Goal: Task Accomplishment & Management: Use online tool/utility

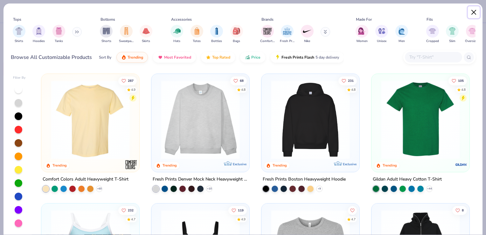
click at [472, 17] on button "Close" at bounding box center [474, 12] width 12 height 12
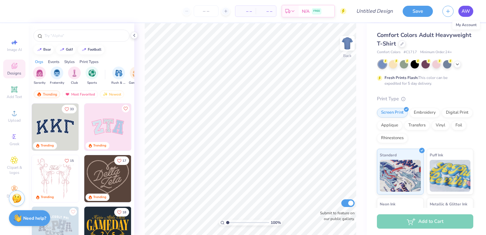
click at [463, 15] on link "AW" at bounding box center [465, 11] width 15 height 11
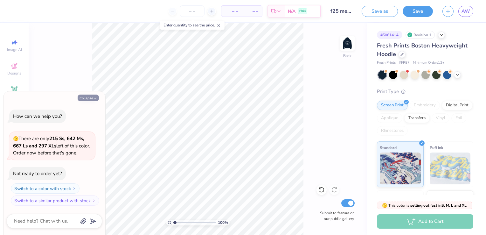
click at [92, 97] on button "Collapse" at bounding box center [88, 97] width 21 height 7
type textarea "x"
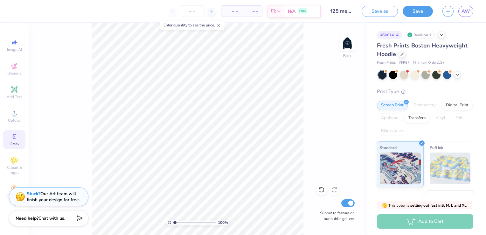
click at [16, 139] on icon at bounding box center [14, 137] width 8 height 8
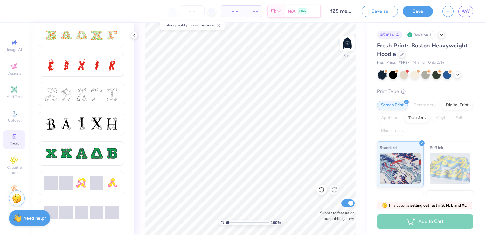
scroll to position [216, 0]
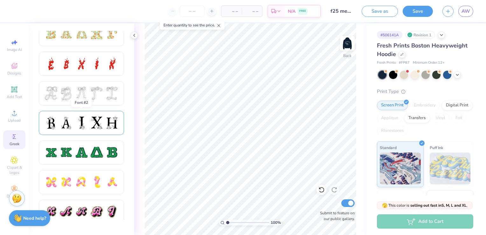
click at [114, 123] on div at bounding box center [111, 122] width 13 height 13
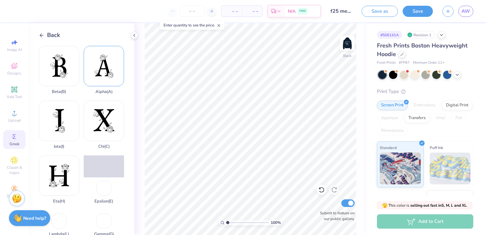
click at [110, 67] on div "Alpha ( A )" at bounding box center [104, 70] width 40 height 48
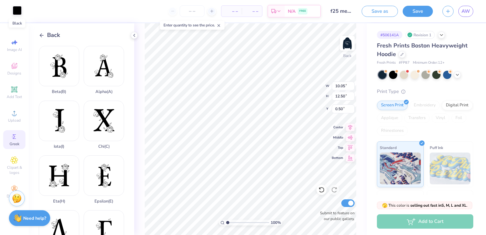
click at [17, 12] on div at bounding box center [17, 10] width 9 height 9
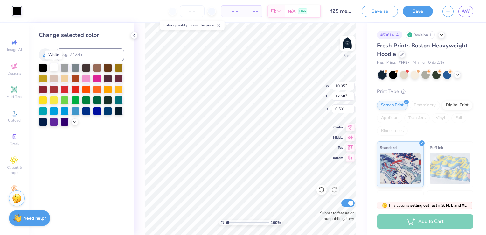
click at [53, 68] on div at bounding box center [54, 67] width 8 height 8
click at [133, 34] on icon at bounding box center [134, 35] width 5 height 5
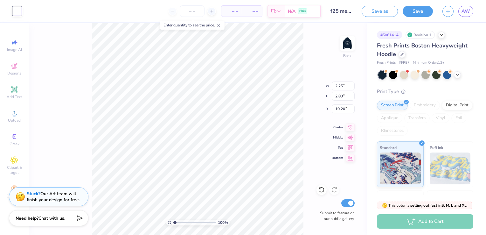
type input "2.25"
type input "2.80"
type input "6.75"
click at [16, 137] on icon at bounding box center [14, 137] width 8 height 8
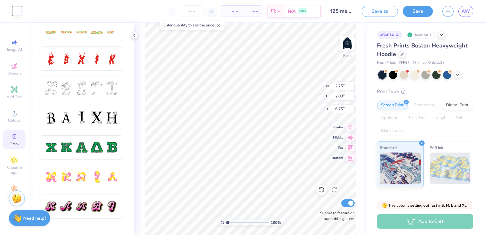
scroll to position [222, 0]
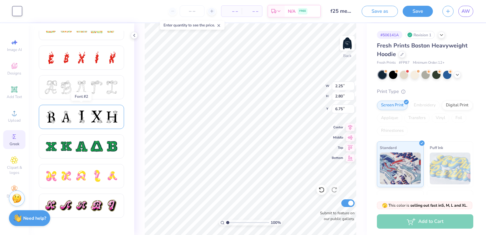
click at [96, 114] on div at bounding box center [96, 116] width 13 height 13
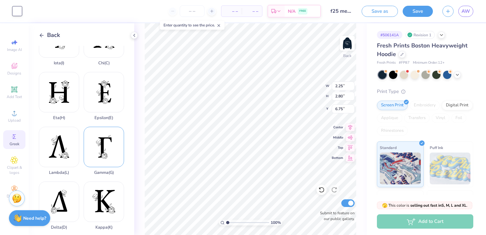
scroll to position [84, 0]
click at [97, 144] on div "Gamma ( G )" at bounding box center [104, 150] width 40 height 48
type input "8.19"
type input "12.50"
type input "0.50"
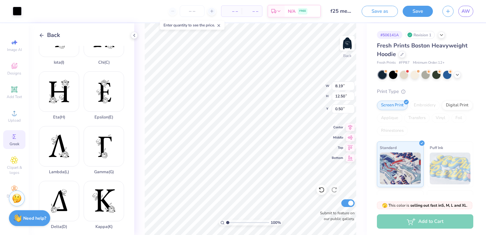
click at [61, 191] on div "Delta ( D )" at bounding box center [59, 205] width 40 height 48
click at [19, 10] on div at bounding box center [17, 10] width 9 height 9
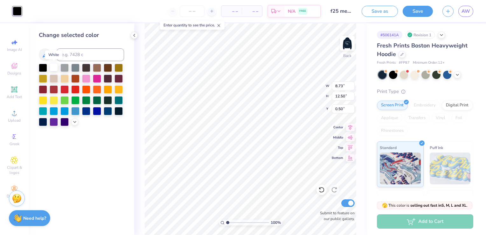
click at [54, 66] on div at bounding box center [54, 67] width 8 height 8
type input "1.60"
type input "2.30"
type input "6.37"
type input "8.19"
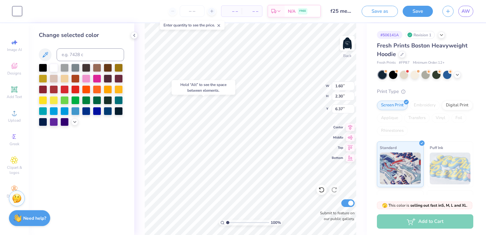
type input "12.50"
type input "0.50"
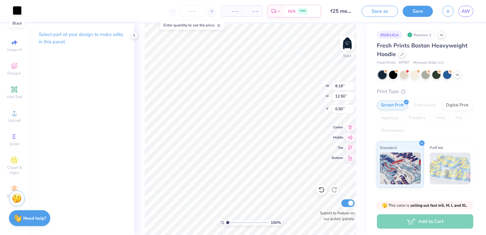
click at [17, 10] on div at bounding box center [17, 10] width 9 height 9
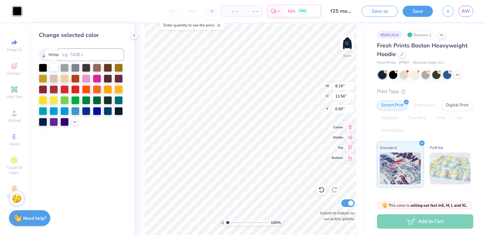
click at [54, 70] on div at bounding box center [54, 67] width 8 height 8
type input "2.28"
type input "3.48"
type input "9.52"
click at [343, 99] on input "3.48" at bounding box center [343, 96] width 23 height 9
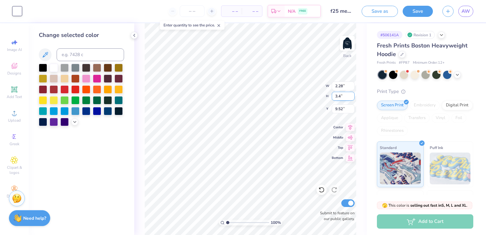
type input "3"
type input "2.5"
type input "1.64"
type input "2.50"
type input "10.01"
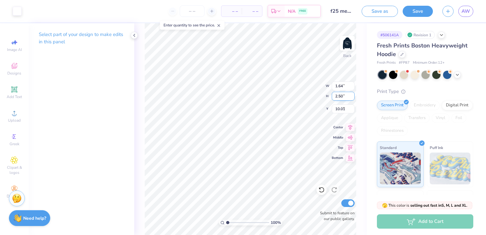
type input "2.25"
type input "2.80"
type input "6.75"
click at [339, 96] on input "2.80" at bounding box center [343, 96] width 23 height 9
type input "2.50"
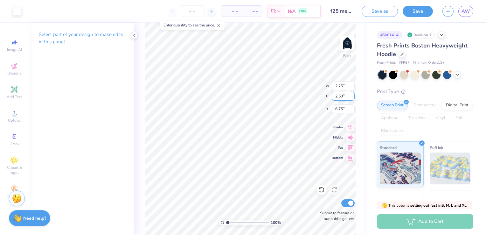
type input "2.01"
type input "6.90"
type input "1.60"
type input "2.30"
type input "6.37"
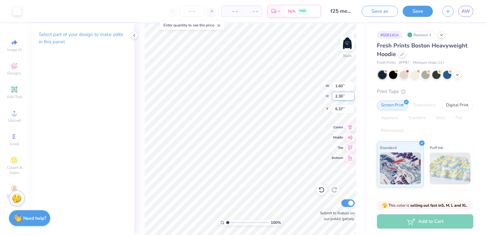
click at [340, 96] on input "2.30" at bounding box center [343, 96] width 23 height 9
type input "2.50"
type input "1.75"
type input "6.27"
drag, startPoint x: 230, startPoint y: 223, endPoint x: 234, endPoint y: 223, distance: 3.2
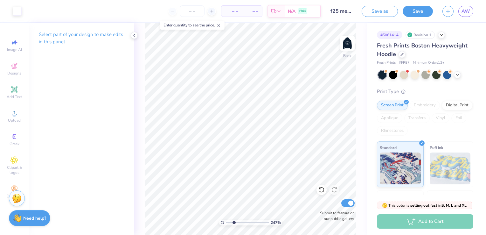
type input "2.47"
click at [234, 223] on input "range" at bounding box center [247, 222] width 43 height 6
type input "6.90"
type input "1.75"
type input "6.90"
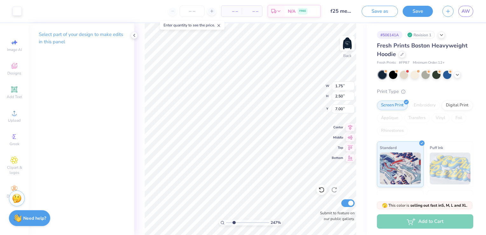
type input "1.64"
type input "6.90"
type input "1.75"
click at [353, 111] on input "6.99" at bounding box center [343, 108] width 23 height 9
type input "6.98"
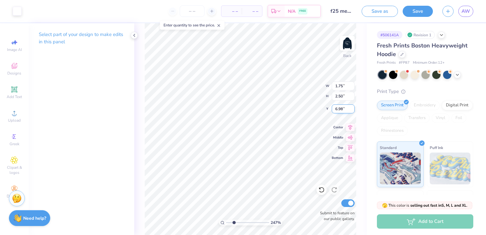
click at [353, 111] on input "6.98" at bounding box center [343, 108] width 23 height 9
type input "6.90"
drag, startPoint x: 231, startPoint y: 223, endPoint x: 227, endPoint y: 222, distance: 4.2
type input "1"
click at [227, 222] on input "range" at bounding box center [247, 222] width 43 height 6
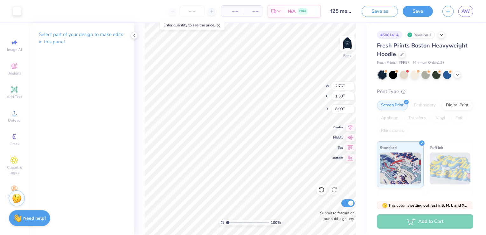
type input "2.76"
type input "1.30"
type input "3.49"
click at [350, 45] on img at bounding box center [346, 43] width 25 height 25
click at [417, 13] on button "Save" at bounding box center [417, 10] width 30 height 11
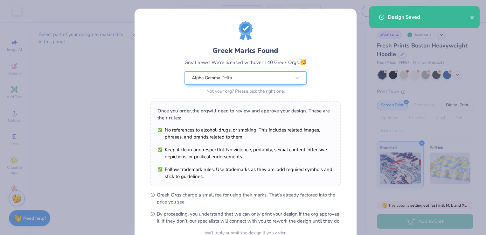
click at [469, 17] on div "Design Saved" at bounding box center [428, 17] width 82 height 8
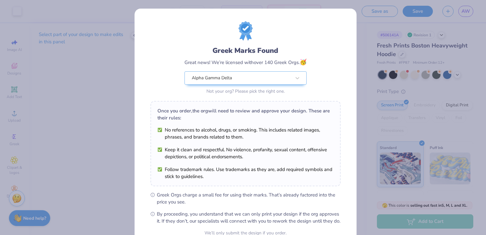
scroll to position [62, 0]
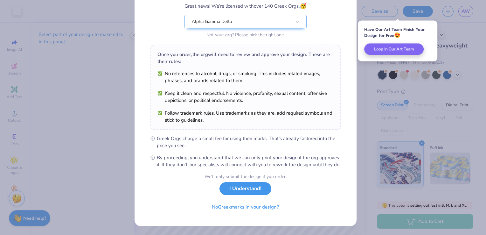
click at [251, 189] on button "I Understand!" at bounding box center [245, 188] width 52 height 13
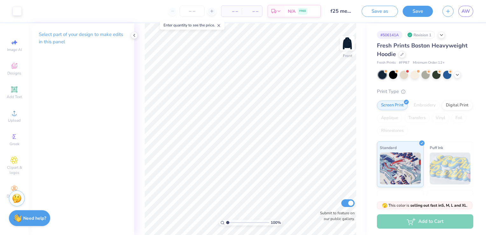
scroll to position [0, 0]
click at [134, 35] on polyline at bounding box center [134, 35] width 1 height 3
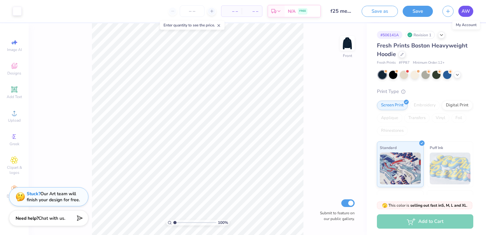
click at [469, 10] on span "AW" at bounding box center [465, 11] width 9 height 7
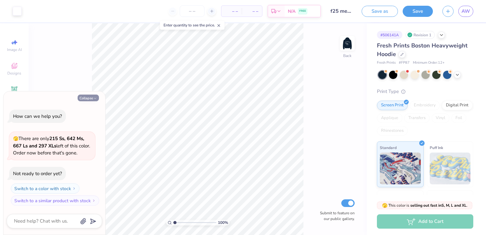
click at [95, 100] on icon "button" at bounding box center [95, 98] width 4 height 4
type textarea "x"
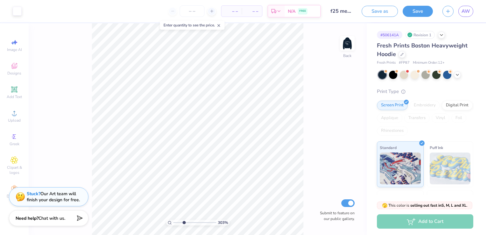
drag, startPoint x: 175, startPoint y: 223, endPoint x: 184, endPoint y: 221, distance: 9.4
type input "3.27"
click at [184, 221] on input "range" at bounding box center [194, 222] width 43 height 6
type input "4.24"
type input "2.00"
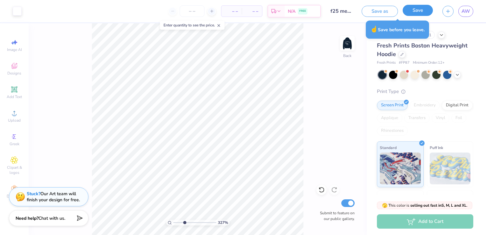
click at [408, 7] on button "Save" at bounding box center [417, 10] width 30 height 11
